Goal: Complete application form

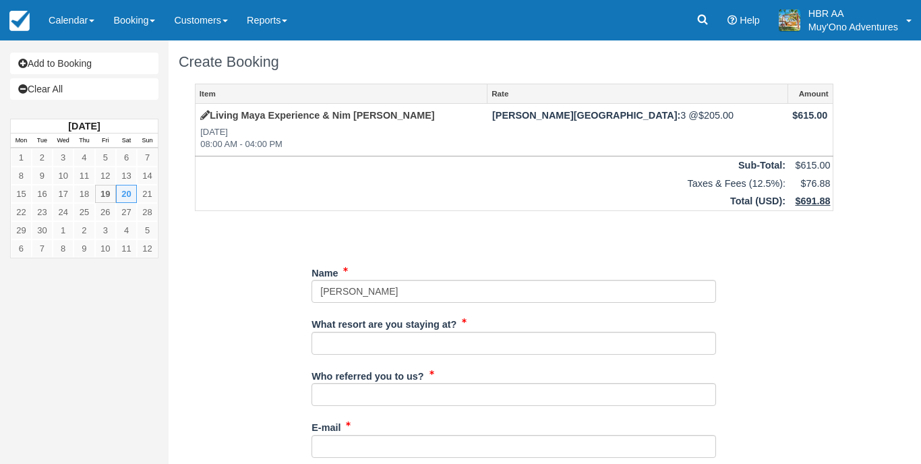
type input "[PERSON_NAME]"
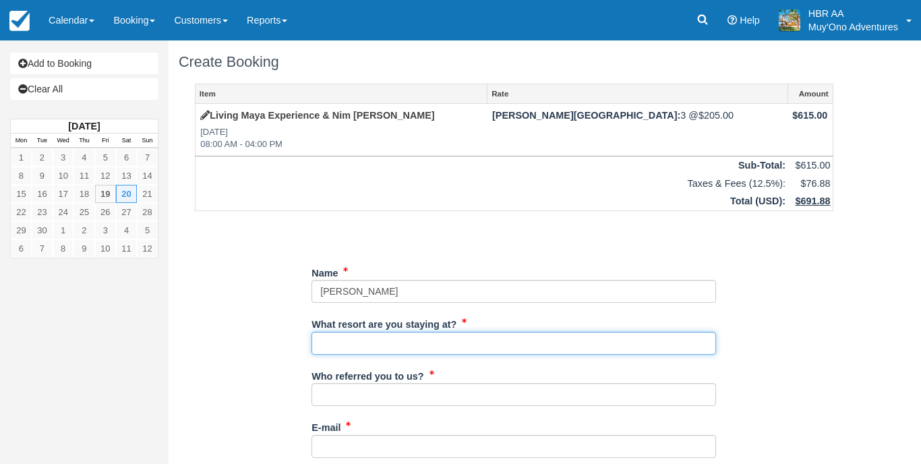
click at [476, 344] on input "What resort are you staying at?" at bounding box center [513, 343] width 404 height 23
type input "[PERSON_NAME][GEOGRAPHIC_DATA]"
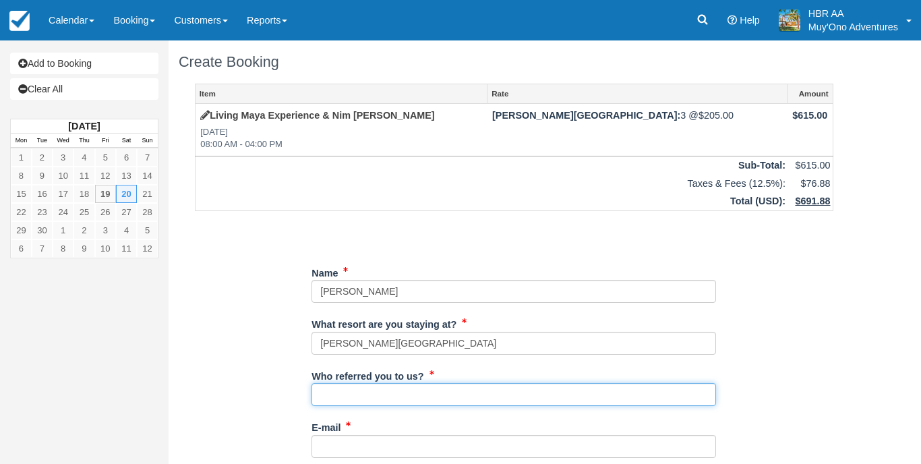
click at [408, 392] on input "Who referred you to us?" at bounding box center [513, 394] width 404 height 23
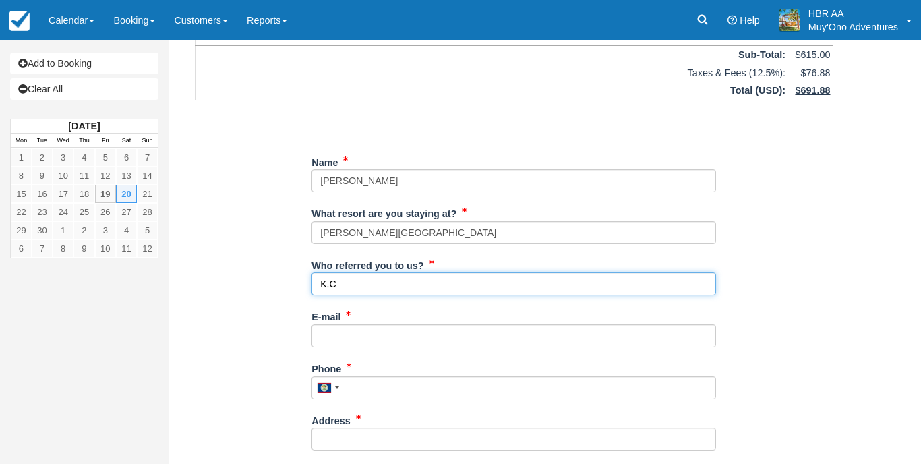
scroll to position [111, 0]
type input "K.C"
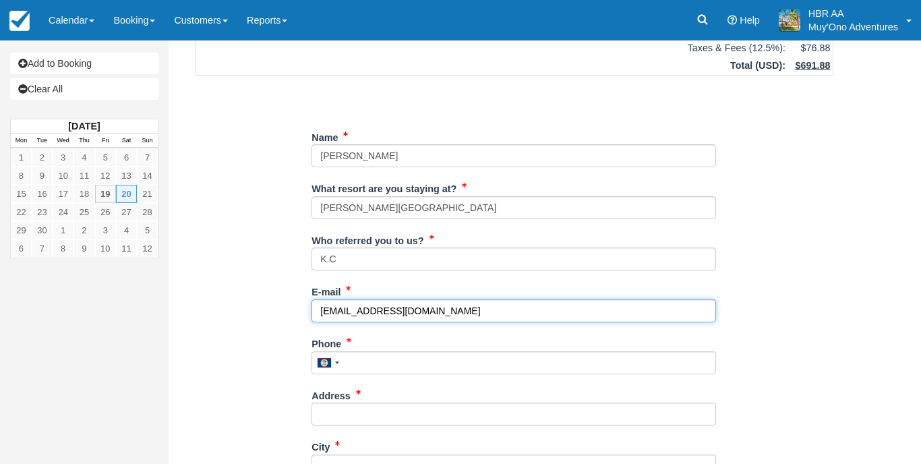
scroll to position [141, 0]
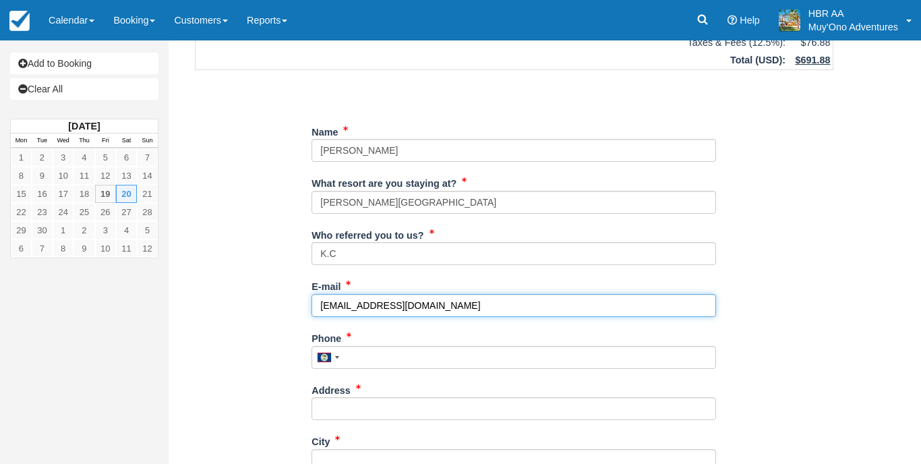
type input "[EMAIL_ADDRESS][DOMAIN_NAME]"
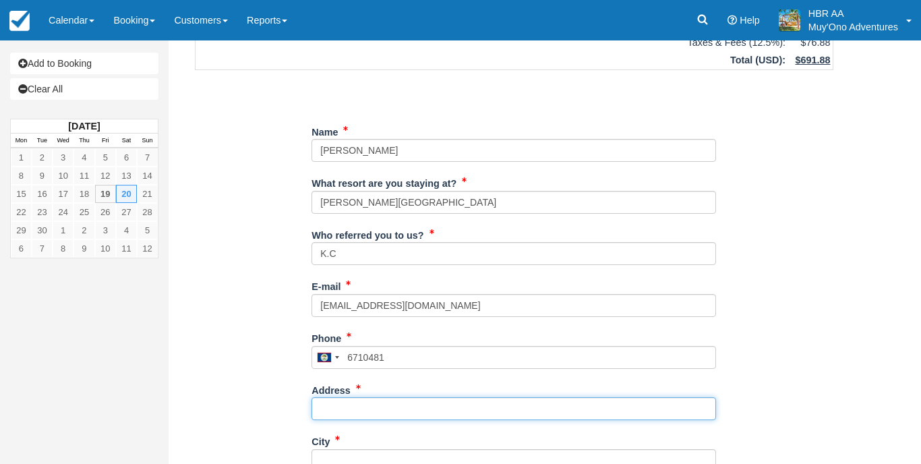
type input "671-0481"
type input "B"
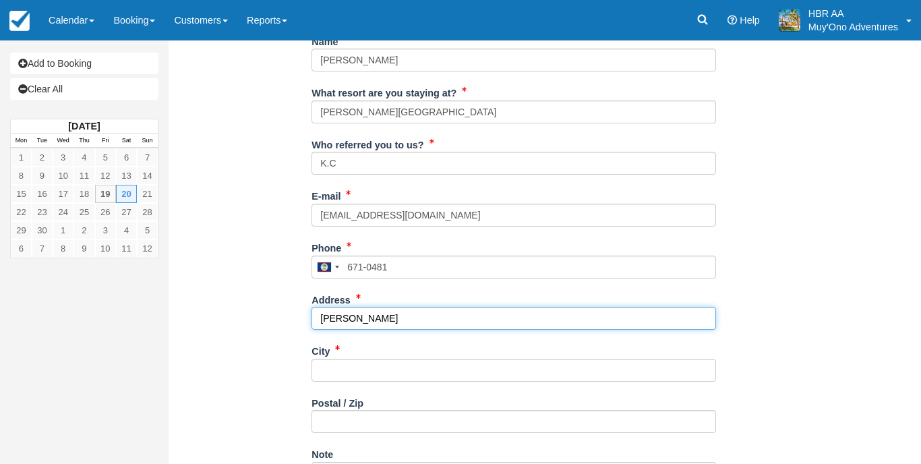
scroll to position [232, 0]
type input "[PERSON_NAME]"
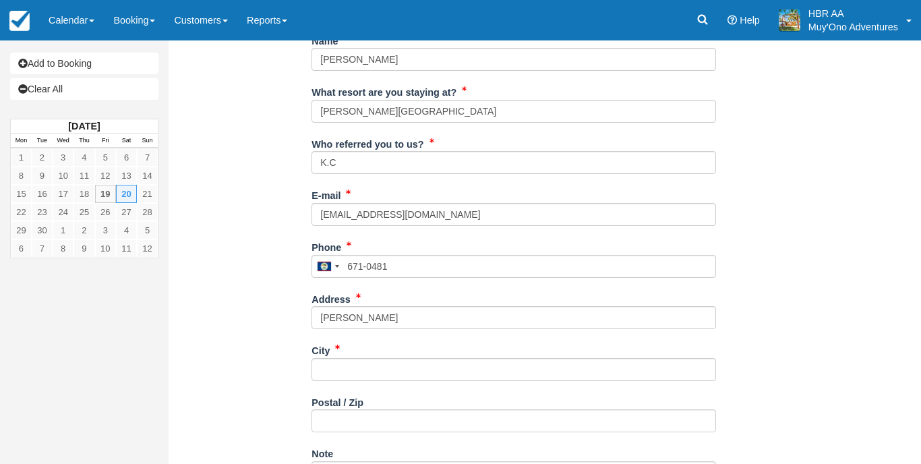
click at [427, 349] on div "City" at bounding box center [513, 360] width 404 height 42
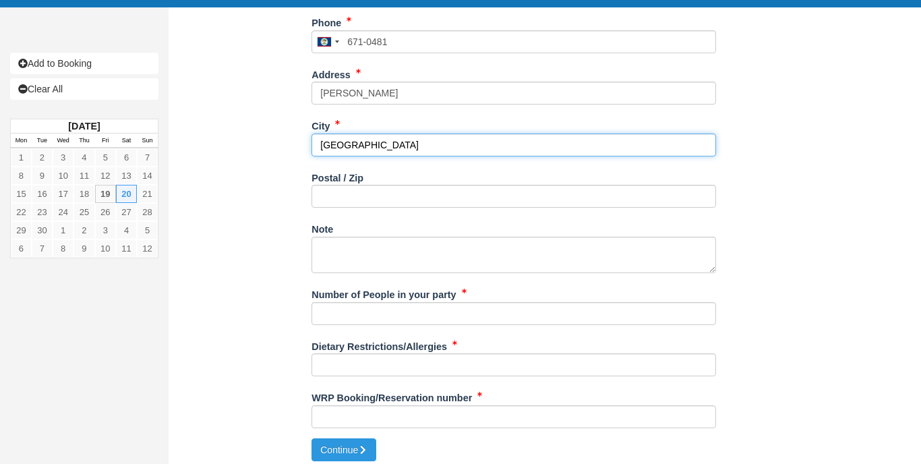
scroll to position [456, 0]
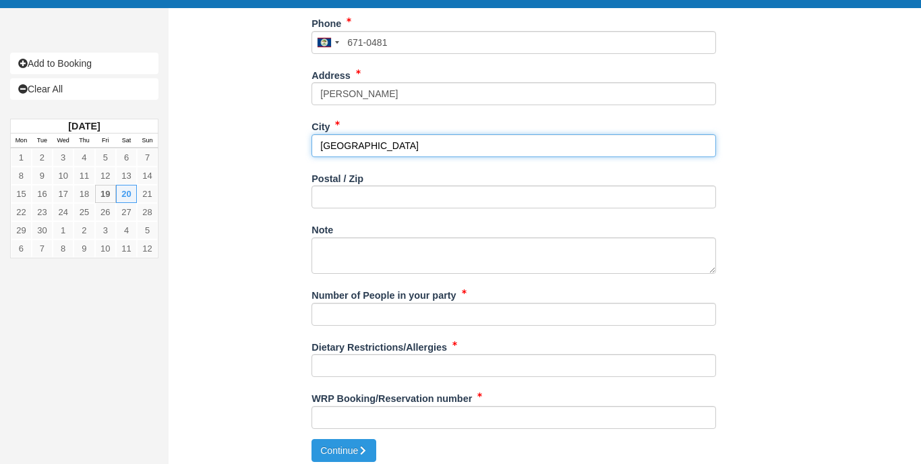
type input "[GEOGRAPHIC_DATA]"
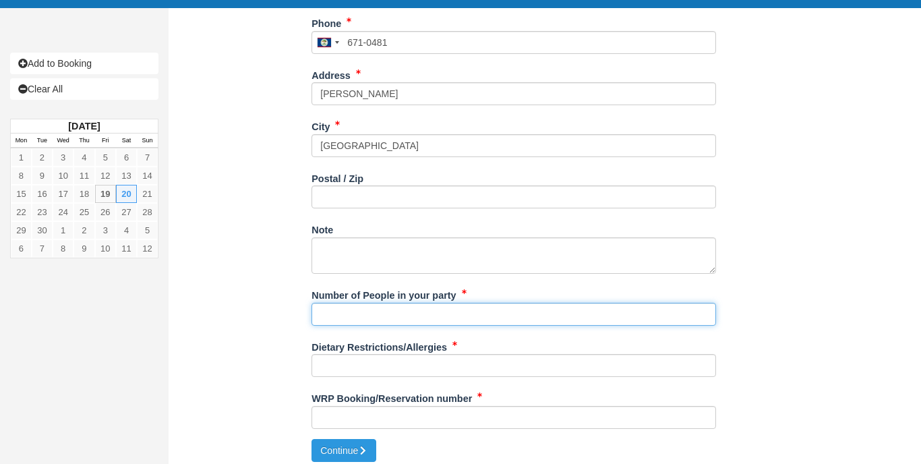
click at [408, 303] on input "Number of People in your party" at bounding box center [513, 314] width 404 height 23
type input "3px"
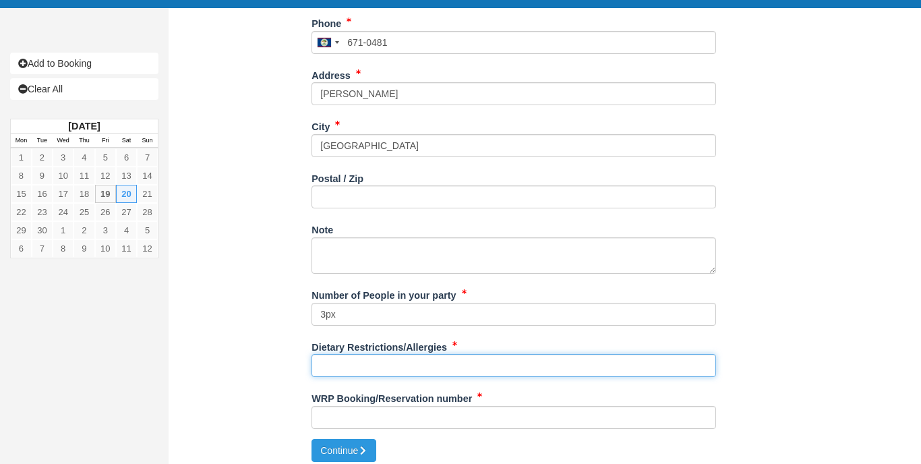
click at [400, 357] on input "Dietary Restrictions/Allergies" at bounding box center [513, 365] width 404 height 23
type input "N/A"
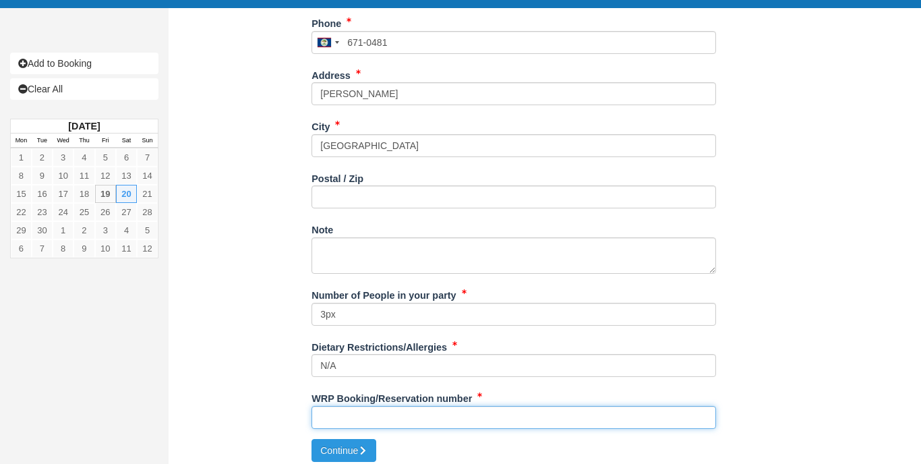
click at [403, 407] on input "WRP Booking/Reservation number" at bounding box center [513, 417] width 404 height 23
paste input "47214888"
type input "47214888"
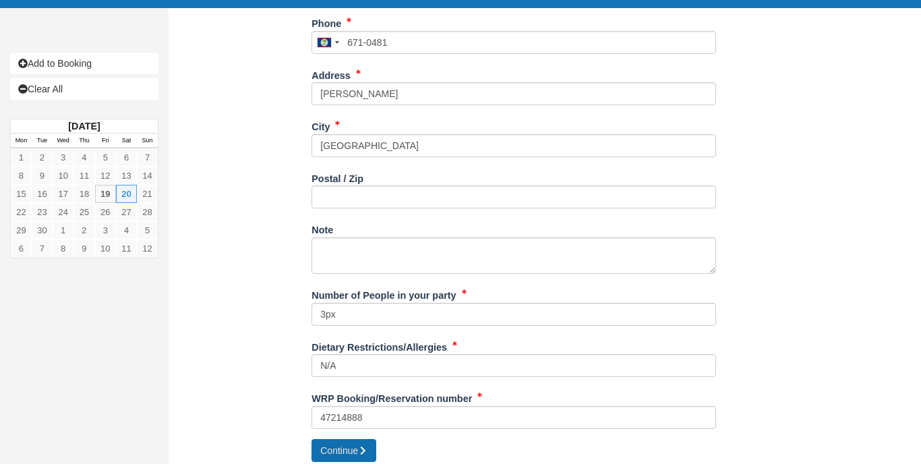
click at [341, 448] on button "Continue" at bounding box center [343, 450] width 65 height 23
type input "[PHONE_NUMBER]"
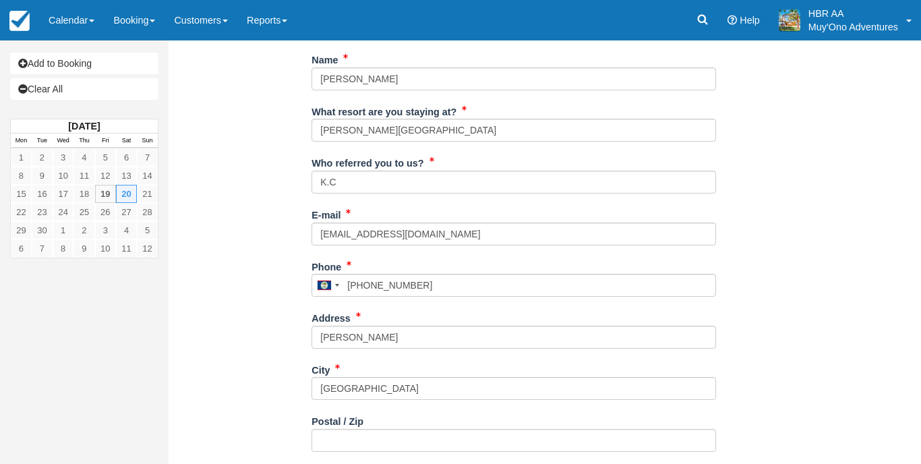
scroll to position [212, 0]
